Goal: Task Accomplishment & Management: Use online tool/utility

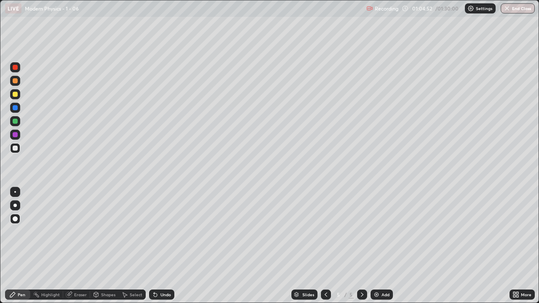
scroll to position [303, 539]
click at [362, 295] on icon at bounding box center [362, 295] width 3 height 4
click at [324, 298] on div at bounding box center [326, 295] width 10 height 10
click at [325, 295] on icon at bounding box center [326, 295] width 7 height 7
click at [361, 293] on icon at bounding box center [362, 295] width 3 height 4
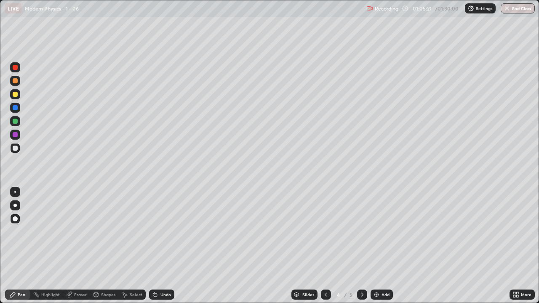
click at [362, 292] on icon at bounding box center [362, 295] width 7 height 7
click at [376, 296] on img at bounding box center [376, 295] width 7 height 7
click at [380, 295] on div "Add" at bounding box center [382, 295] width 22 height 10
click at [16, 150] on div at bounding box center [15, 148] width 5 height 5
click at [16, 148] on div at bounding box center [15, 148] width 5 height 5
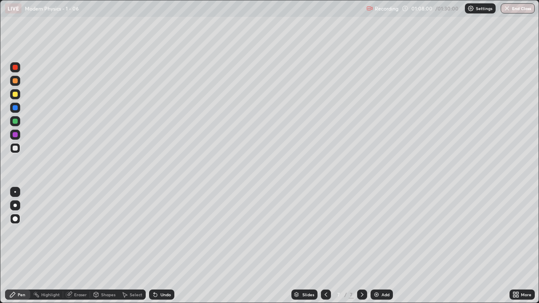
click at [15, 95] on div at bounding box center [15, 94] width 5 height 5
click at [158, 298] on div "Undo" at bounding box center [161, 295] width 25 height 10
click at [378, 292] on img at bounding box center [376, 295] width 7 height 7
click at [16, 148] on div at bounding box center [15, 148] width 5 height 5
click at [325, 295] on icon at bounding box center [326, 295] width 7 height 7
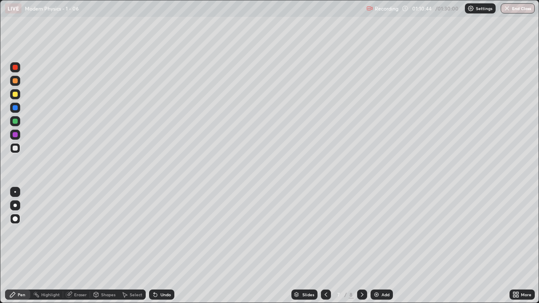
click at [325, 293] on icon at bounding box center [326, 295] width 7 height 7
click at [324, 294] on icon at bounding box center [326, 295] width 7 height 7
click at [325, 295] on icon at bounding box center [326, 295] width 7 height 7
click at [362, 296] on icon at bounding box center [362, 295] width 7 height 7
click at [363, 296] on icon at bounding box center [362, 295] width 7 height 7
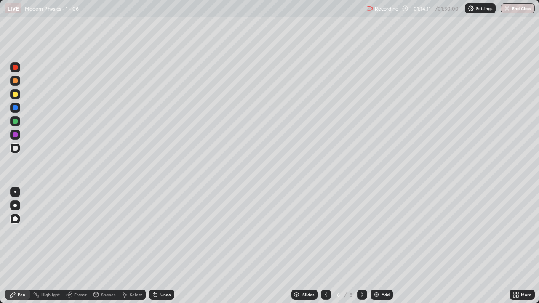
click at [372, 296] on div "Add" at bounding box center [382, 295] width 22 height 10
click at [326, 292] on icon at bounding box center [326, 295] width 7 height 7
click at [325, 294] on icon at bounding box center [326, 295] width 7 height 7
click at [325, 295] on icon at bounding box center [326, 295] width 7 height 7
click at [326, 294] on icon at bounding box center [326, 295] width 7 height 7
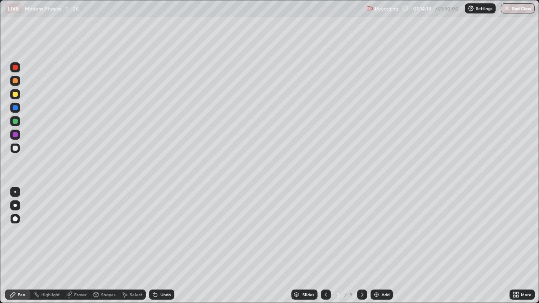
click at [362, 292] on icon at bounding box center [362, 295] width 7 height 7
click at [361, 294] on icon at bounding box center [362, 295] width 7 height 7
click at [362, 295] on icon at bounding box center [362, 295] width 7 height 7
click at [361, 297] on icon at bounding box center [362, 295] width 7 height 7
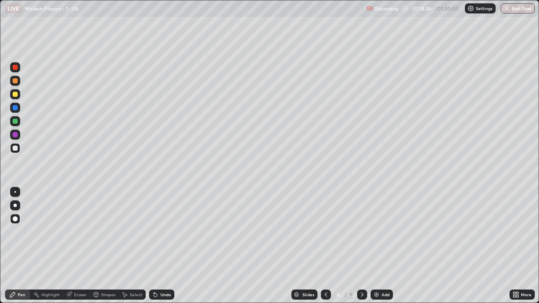
click at [362, 295] on icon at bounding box center [362, 295] width 7 height 7
click at [15, 108] on div at bounding box center [15, 107] width 5 height 5
click at [16, 150] on div at bounding box center [15, 148] width 5 height 5
click at [154, 293] on icon at bounding box center [154, 293] width 1 height 1
click at [157, 294] on icon at bounding box center [155, 295] width 7 height 7
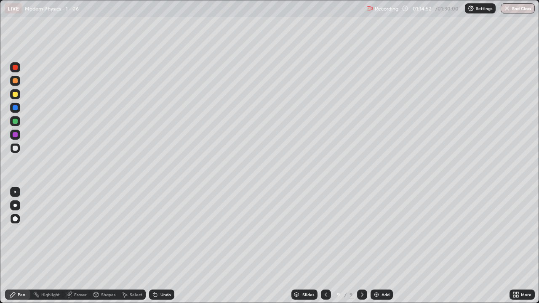
click at [157, 296] on icon at bounding box center [155, 295] width 7 height 7
click at [163, 294] on div "Undo" at bounding box center [166, 295] width 11 height 4
click at [14, 147] on div at bounding box center [15, 148] width 5 height 5
click at [16, 136] on div at bounding box center [15, 134] width 5 height 5
click at [161, 296] on div "Undo" at bounding box center [166, 295] width 11 height 4
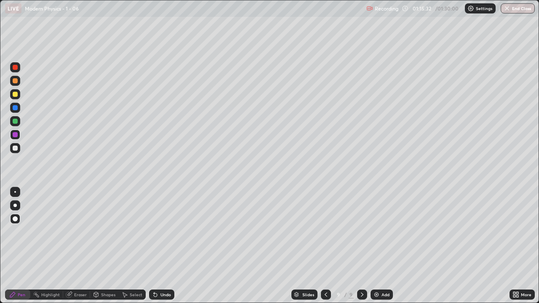
click at [161, 295] on div "Undo" at bounding box center [166, 295] width 11 height 4
click at [157, 296] on icon at bounding box center [155, 295] width 7 height 7
click at [165, 296] on div "Undo" at bounding box center [166, 295] width 11 height 4
click at [381, 294] on div "Add" at bounding box center [382, 295] width 22 height 10
click at [17, 150] on div at bounding box center [15, 148] width 5 height 5
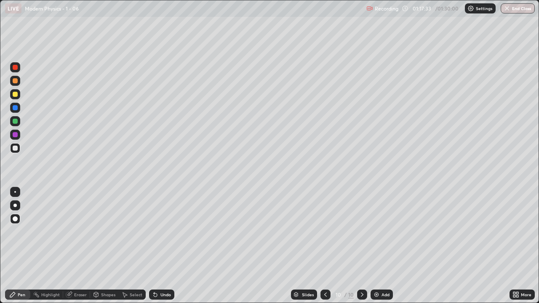
click at [12, 121] on div at bounding box center [15, 121] width 10 height 10
click at [15, 134] on div at bounding box center [15, 134] width 5 height 5
click at [162, 295] on div "Undo" at bounding box center [166, 295] width 11 height 4
click at [166, 293] on div "Undo" at bounding box center [166, 295] width 11 height 4
click at [161, 298] on div "Undo" at bounding box center [161, 295] width 25 height 10
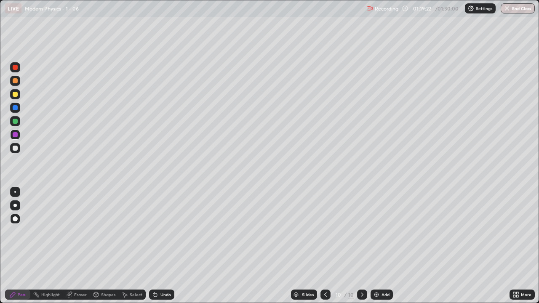
click at [77, 296] on div "Eraser" at bounding box center [80, 295] width 13 height 4
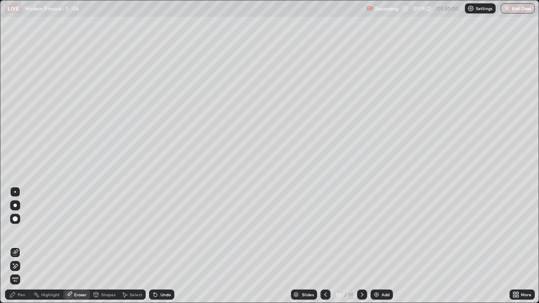
click at [13, 264] on icon at bounding box center [13, 264] width 1 height 1
click at [362, 295] on icon at bounding box center [362, 295] width 7 height 7
click at [382, 293] on div "Add" at bounding box center [386, 295] width 8 height 4
click at [20, 299] on div "Pen" at bounding box center [17, 295] width 25 height 10
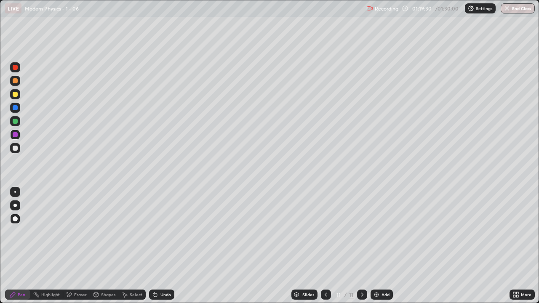
click at [16, 149] on div at bounding box center [15, 148] width 5 height 5
click at [16, 134] on div at bounding box center [15, 134] width 5 height 5
click at [15, 149] on div at bounding box center [15, 148] width 5 height 5
click at [381, 297] on div "Add" at bounding box center [382, 295] width 22 height 10
click at [16, 150] on div at bounding box center [15, 148] width 5 height 5
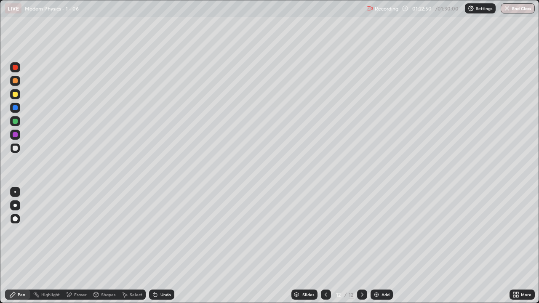
click at [16, 96] on div at bounding box center [15, 94] width 5 height 5
click at [166, 297] on div "Undo" at bounding box center [166, 295] width 11 height 4
click at [15, 107] on div at bounding box center [15, 107] width 5 height 5
click at [16, 121] on div at bounding box center [15, 121] width 5 height 5
click at [161, 293] on div "Undo" at bounding box center [166, 295] width 11 height 4
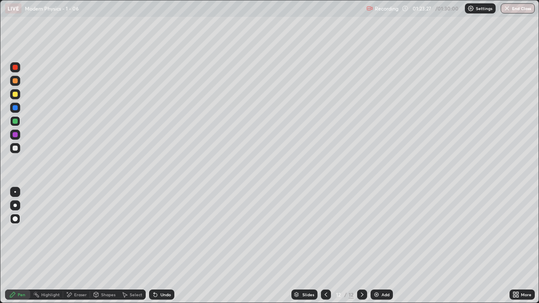
click at [15, 108] on div at bounding box center [15, 107] width 5 height 5
click at [16, 150] on div at bounding box center [15, 148] width 5 height 5
click at [15, 109] on div at bounding box center [15, 107] width 5 height 5
click at [161, 293] on div "Undo" at bounding box center [166, 295] width 11 height 4
click at [163, 292] on div "Undo" at bounding box center [161, 295] width 25 height 10
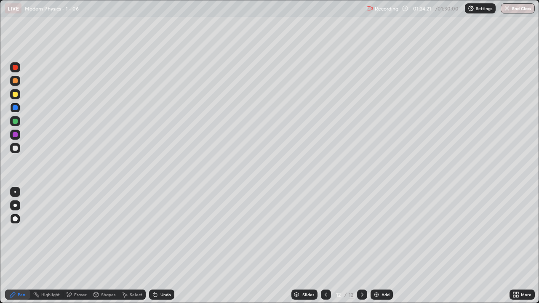
click at [375, 297] on img at bounding box center [376, 295] width 7 height 7
click at [324, 293] on icon at bounding box center [326, 295] width 7 height 7
click at [15, 94] on div at bounding box center [15, 94] width 5 height 5
click at [325, 298] on icon at bounding box center [326, 295] width 7 height 7
click at [361, 295] on icon at bounding box center [362, 295] width 7 height 7
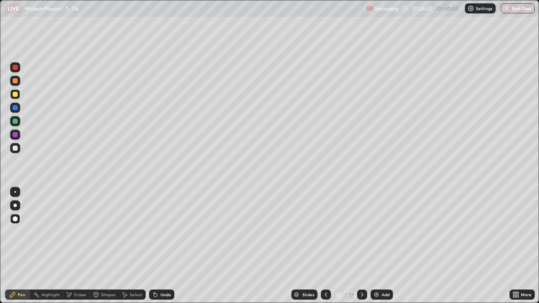
click at [362, 295] on icon at bounding box center [362, 295] width 7 height 7
click at [161, 293] on div "Undo" at bounding box center [166, 295] width 11 height 4
click at [16, 67] on div at bounding box center [15, 67] width 5 height 5
click at [17, 95] on div at bounding box center [15, 94] width 5 height 5
click at [17, 106] on div at bounding box center [15, 107] width 5 height 5
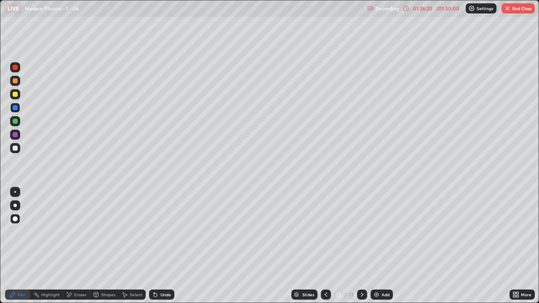
click at [158, 295] on div "Undo" at bounding box center [161, 295] width 25 height 10
click at [507, 8] on img "button" at bounding box center [507, 8] width 7 height 7
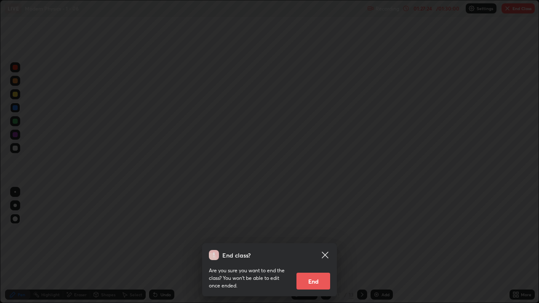
click at [329, 257] on icon at bounding box center [325, 255] width 10 height 10
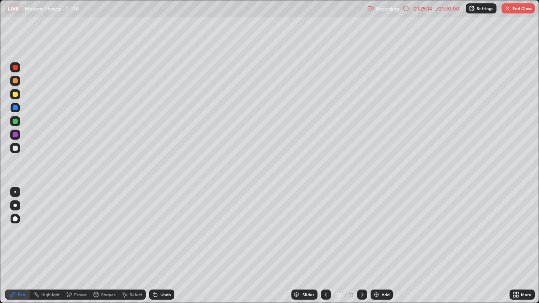
click at [523, 9] on button "End Class" at bounding box center [518, 8] width 33 height 10
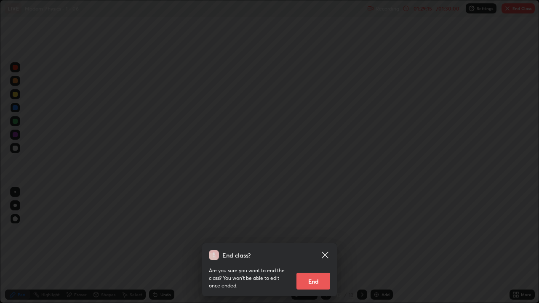
click at [321, 283] on button "End" at bounding box center [314, 281] width 34 height 17
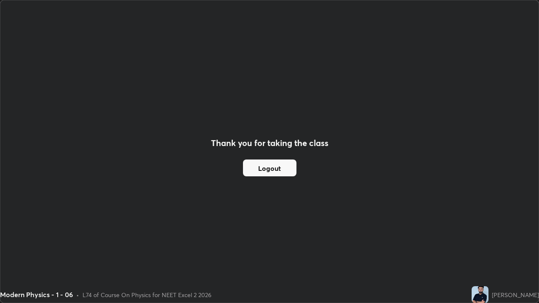
click at [270, 177] on button "Logout" at bounding box center [270, 168] width 54 height 17
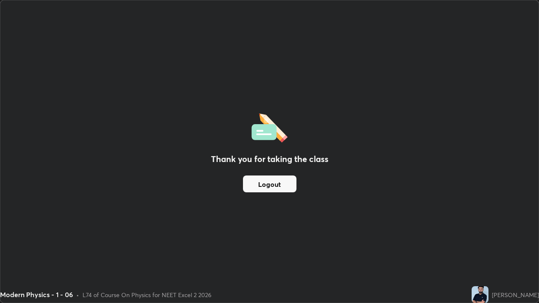
click at [270, 189] on button "Logout" at bounding box center [270, 184] width 54 height 17
click at [267, 190] on button "Logout" at bounding box center [270, 184] width 54 height 17
click at [268, 189] on button "Logout" at bounding box center [270, 184] width 54 height 17
click at [266, 192] on button "Logout" at bounding box center [270, 184] width 54 height 17
click at [264, 191] on button "Logout" at bounding box center [270, 184] width 54 height 17
